Goal: Navigation & Orientation: Find specific page/section

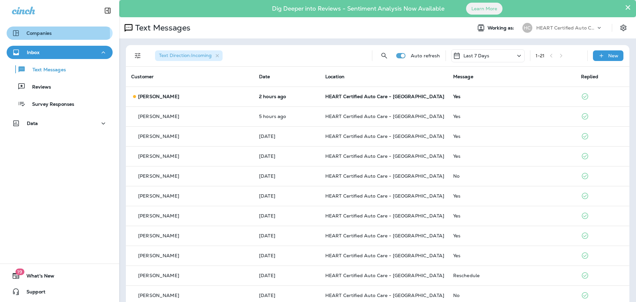
click at [44, 34] on p "Companies" at bounding box center [39, 32] width 25 height 5
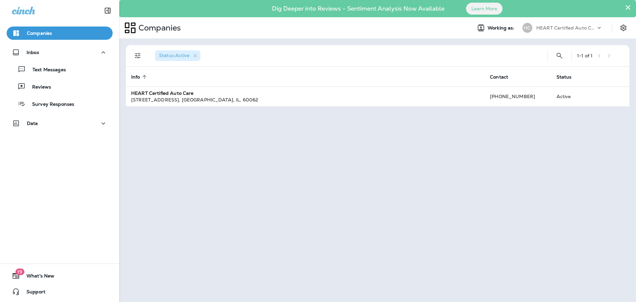
click at [599, 26] on icon at bounding box center [599, 28] width 7 height 7
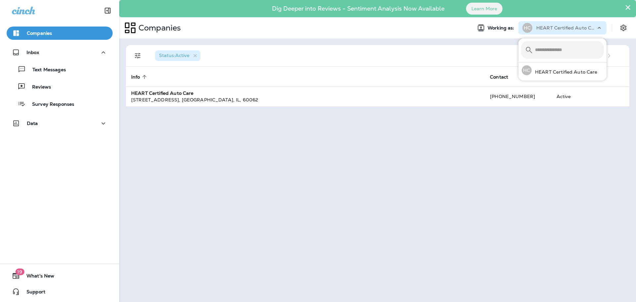
click at [599, 26] on icon at bounding box center [599, 28] width 7 height 7
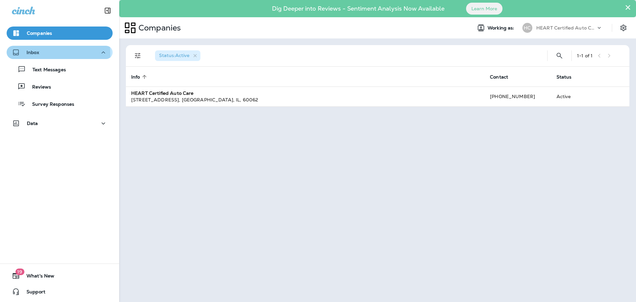
click at [38, 54] on p "Inbox" at bounding box center [33, 52] width 13 height 5
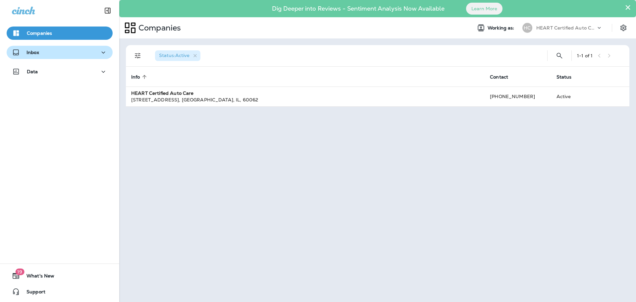
click at [36, 52] on p "Inbox" at bounding box center [33, 52] width 13 height 5
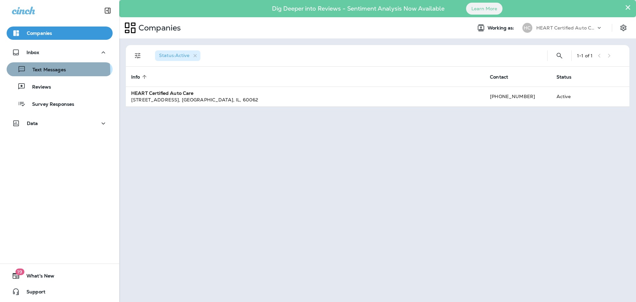
click at [47, 71] on p "Text Messages" at bounding box center [46, 70] width 40 height 6
